Goal: Information Seeking & Learning: Find specific fact

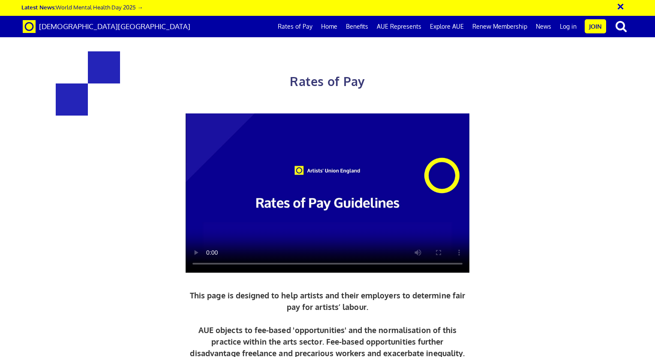
scroll to position [295, 0]
drag, startPoint x: 256, startPoint y: 197, endPoint x: 178, endPoint y: 202, distance: 78.1
drag, startPoint x: 178, startPoint y: 202, endPoint x: 263, endPoint y: 194, distance: 84.8
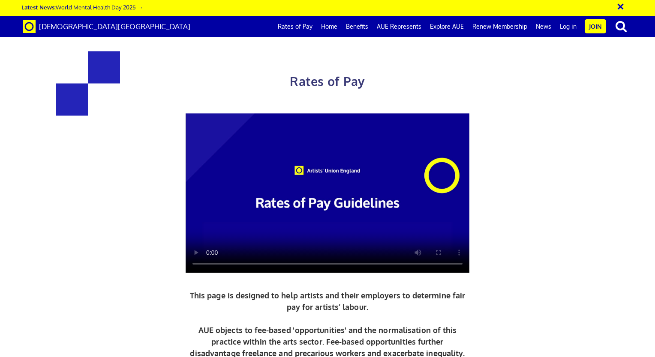
drag, startPoint x: 255, startPoint y: 193, endPoint x: 178, endPoint y: 201, distance: 77.5
copy span "£119.15 per ½ day"
